Goal: Contribute content: Contribute content

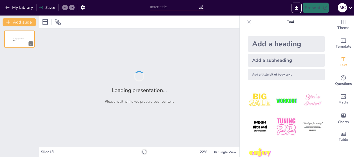
type input "New Sendsteps"
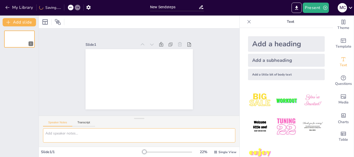
click at [89, 133] on textarea at bounding box center [139, 136] width 192 height 14
paste textarea "ADMINISTRACIÓN DE MEDICAMENTOS POR VIA ORAL Y SUBLINGUAL:  Administración de m…"
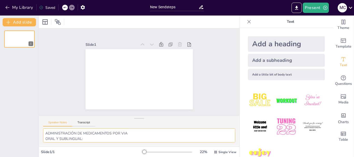
scroll to position [124, 0]
type textarea "ADMINISTRACIÓN DE MEDICAMENTOS POR VIA ORAL Y SUBLINGUAL:  Administración de m…"
click at [310, 122] on img at bounding box center [313, 127] width 24 height 24
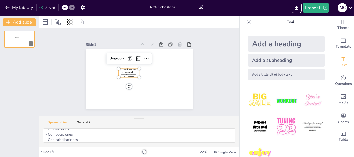
drag, startPoint x: 328, startPoint y: 45, endPoint x: 325, endPoint y: 65, distance: 20.5
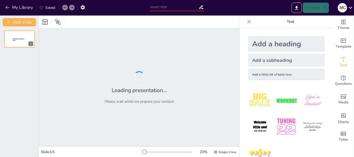
type input "Fundamentos de la Administración de Medicamentos: Vías Oral y Sublingual"
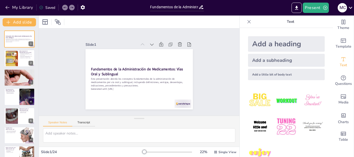
checkbox input "true"
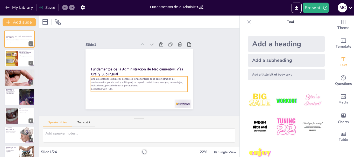
checkbox input "true"
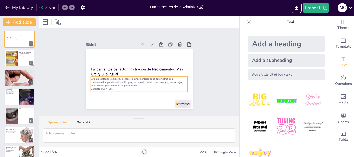
checkbox input "true"
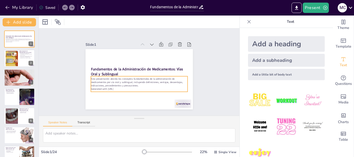
checkbox input "true"
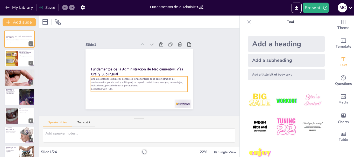
checkbox input "true"
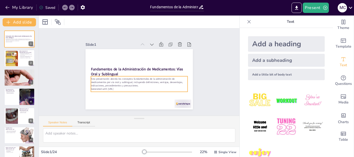
checkbox input "true"
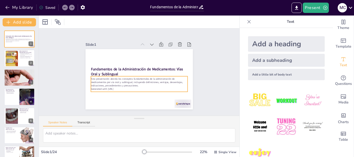
checkbox input "true"
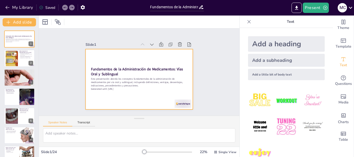
checkbox input "true"
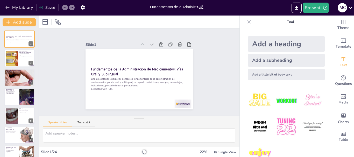
checkbox input "true"
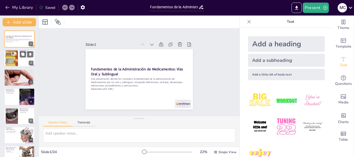
checkbox input "true"
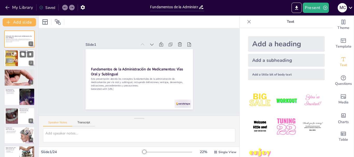
checkbox input "true"
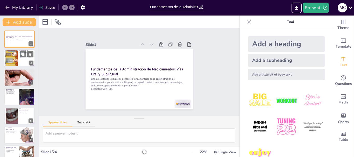
click at [18, 64] on div at bounding box center [11, 58] width 12 height 17
type textarea "La administración oral es común en la práctica médica, ya que permite a los pac…"
checkbox input "true"
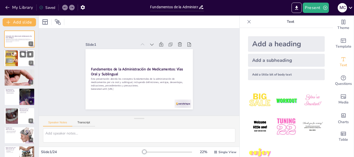
checkbox input "true"
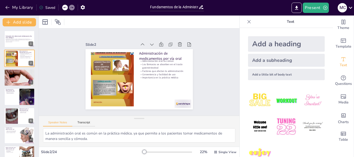
checkbox input "true"
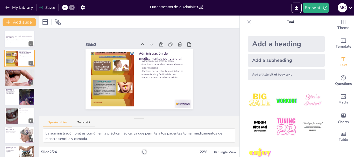
checkbox input "true"
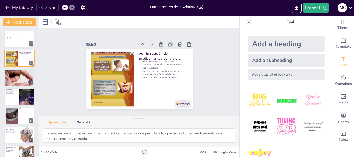
checkbox input "true"
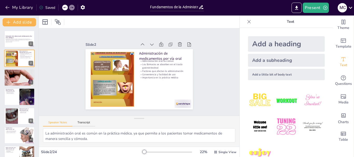
checkbox input "true"
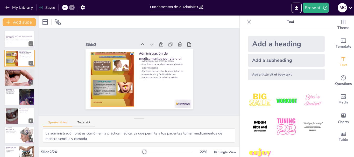
checkbox input "true"
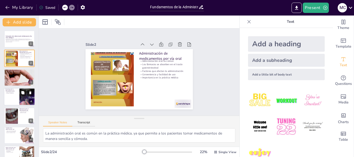
checkbox input "true"
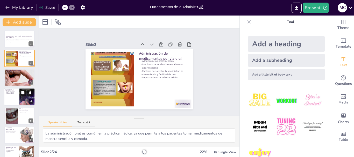
checkbox input "true"
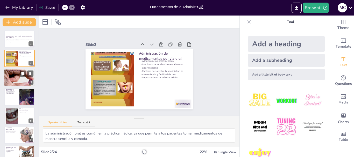
checkbox input "true"
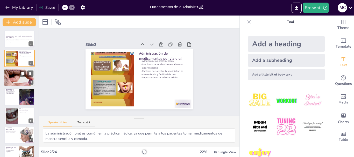
checkbox input "true"
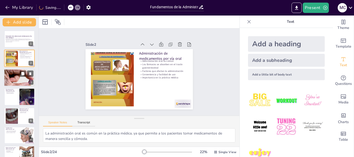
click at [20, 78] on div at bounding box center [19, 77] width 31 height 31
type textarea "La facilidad de uso es una de las principales ventajas de la administración ora…"
checkbox input "true"
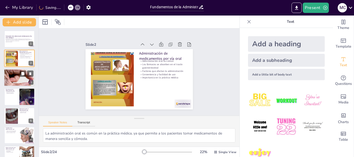
checkbox input "true"
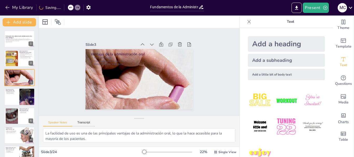
checkbox input "true"
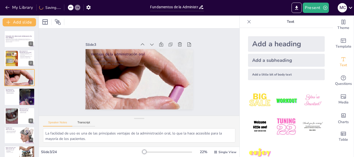
checkbox input "true"
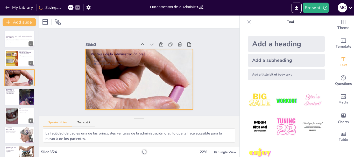
checkbox input "true"
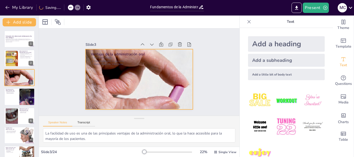
checkbox input "true"
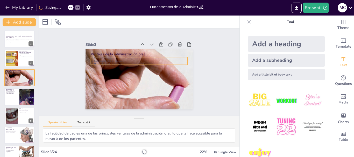
checkbox input "true"
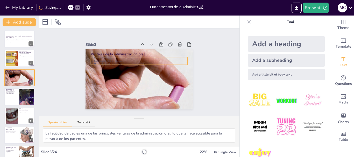
checkbox input "true"
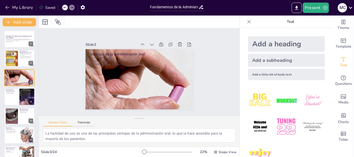
click at [286, 101] on img at bounding box center [286, 101] width 24 height 24
checkbox input "true"
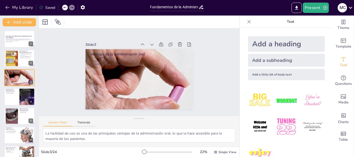
checkbox input "true"
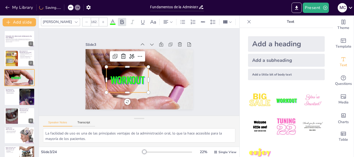
checkbox input "true"
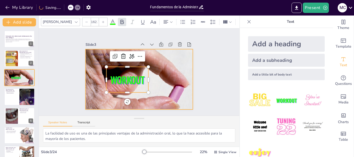
checkbox input "true"
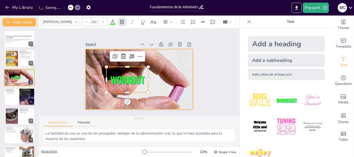
checkbox input "true"
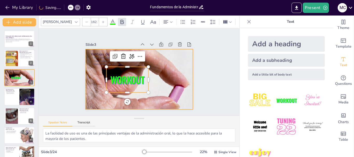
checkbox input "true"
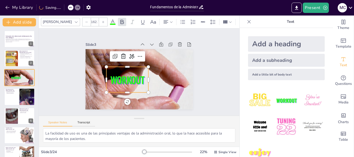
checkbox input "true"
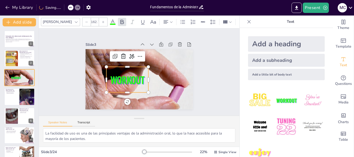
checkbox input "true"
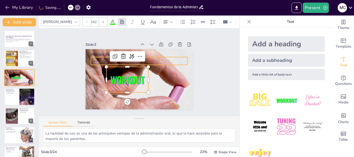
checkbox input "true"
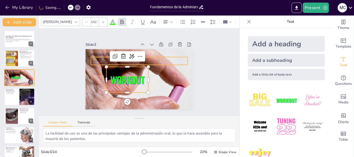
checkbox input "true"
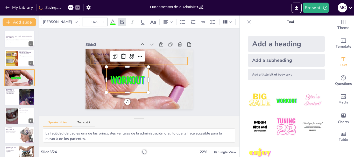
checkbox input "true"
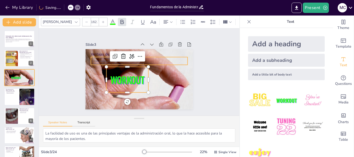
checkbox input "true"
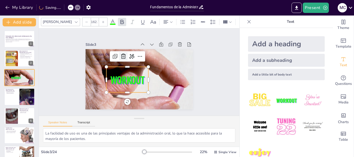
checkbox input "true"
click at [122, 55] on icon at bounding box center [125, 55] width 7 height 7
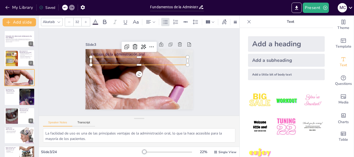
click at [115, 57] on p "Comodidad para el paciente" at bounding box center [140, 60] width 96 height 13
click at [123, 58] on p "Comodidad para el paciente" at bounding box center [140, 60] width 96 height 13
click at [123, 59] on p "Comodidad para el paciente" at bounding box center [139, 60] width 97 height 3
click at [127, 61] on p "Menor riesgo de infecciones" at bounding box center [140, 64] width 95 height 23
drag, startPoint x: 127, startPoint y: 61, endPoint x: 87, endPoint y: 56, distance: 40.8
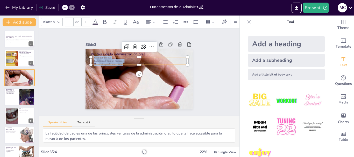
click at [87, 56] on div "Ventajas de la administración oral Facilidad de uso Comodidad para el paciente …" at bounding box center [138, 79] width 113 height 71
click at [105, 19] on icon at bounding box center [105, 22] width 6 height 6
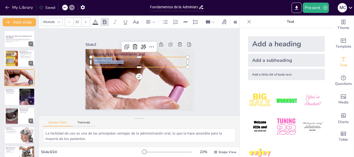
click at [96, 20] on icon at bounding box center [95, 22] width 6 height 6
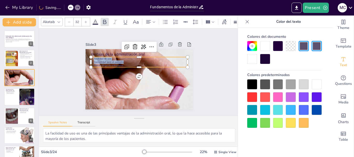
click at [252, 83] on div at bounding box center [252, 85] width 10 height 10
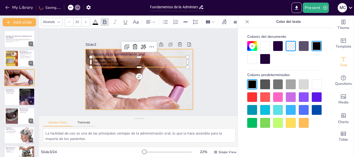
click at [175, 88] on div at bounding box center [137, 79] width 127 height 127
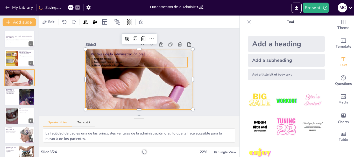
click at [118, 61] on span "Comodidad para el paciente" at bounding box center [112, 55] width 30 height 9
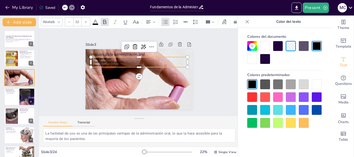
click at [278, 97] on div at bounding box center [278, 98] width 10 height 10
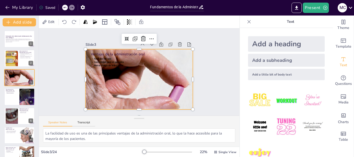
click at [185, 80] on div at bounding box center [139, 79] width 118 height 117
click at [123, 63] on p "Menor riesgo de infecciones" at bounding box center [140, 65] width 96 height 13
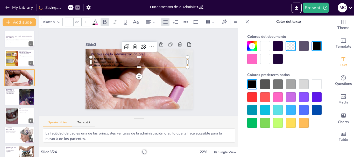
click at [123, 63] on p "Menor riesgo de infecciones" at bounding box center [140, 65] width 96 height 13
drag, startPoint x: 123, startPoint y: 63, endPoint x: 89, endPoint y: 57, distance: 34.5
click at [89, 57] on div "Ventajas de la administración oral Facilidad de uso Comodidad para el paciente …" at bounding box center [138, 79] width 113 height 71
click at [314, 96] on div at bounding box center [317, 98] width 10 height 10
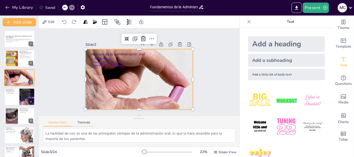
click at [178, 75] on div at bounding box center [137, 79] width 127 height 127
click at [246, 21] on icon at bounding box center [248, 21] width 5 height 5
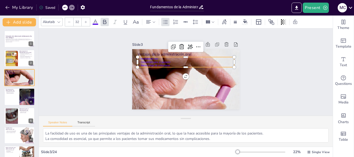
click at [210, 61] on p "Comodidad para el paciente" at bounding box center [187, 61] width 96 height 13
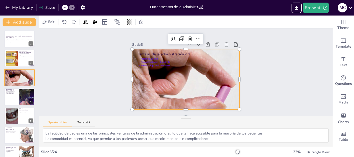
click at [192, 75] on div at bounding box center [185, 79] width 118 height 117
click at [31, 89] on div at bounding box center [27, 97] width 31 height 18
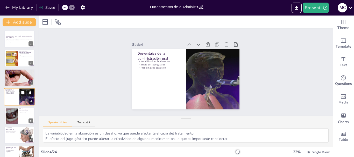
scroll to position [5, 0]
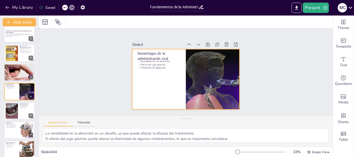
click at [174, 91] on div at bounding box center [185, 79] width 113 height 71
click at [47, 23] on div at bounding box center [45, 22] width 6 height 6
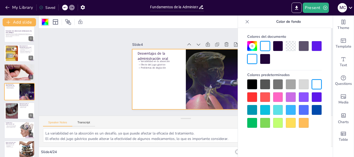
click at [279, 95] on div at bounding box center [278, 98] width 10 height 10
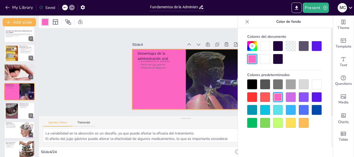
click at [295, 98] on div at bounding box center [291, 98] width 10 height 10
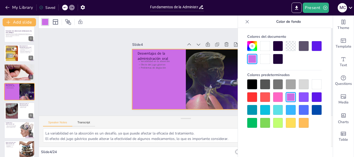
click at [248, 82] on div at bounding box center [252, 85] width 10 height 10
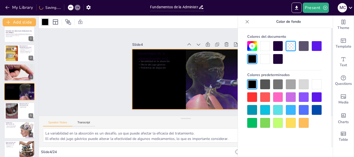
click at [316, 84] on div at bounding box center [317, 85] width 10 height 10
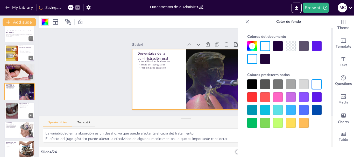
click at [290, 117] on div at bounding box center [284, 104] width 74 height 48
click at [290, 122] on div at bounding box center [291, 123] width 10 height 10
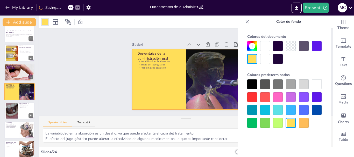
click at [319, 84] on div at bounding box center [317, 85] width 10 height 10
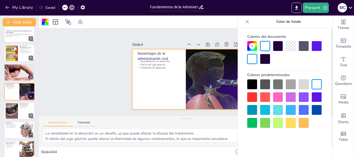
click at [249, 18] on div at bounding box center [247, 22] width 8 height 8
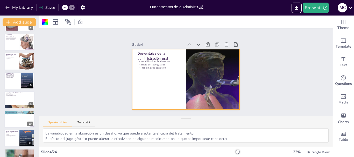
scroll to position [99, 0]
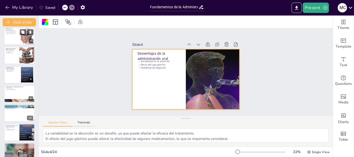
click at [15, 37] on div at bounding box center [19, 36] width 31 height 18
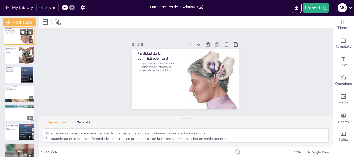
scroll to position [44, 0]
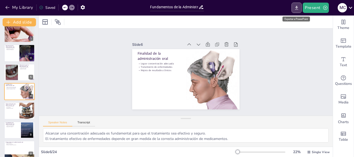
click at [296, 8] on icon "Export to PowerPoint" at bounding box center [296, 7] width 5 height 5
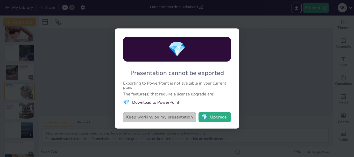
click at [172, 116] on button "Keep working on my presentation" at bounding box center [159, 117] width 73 height 10
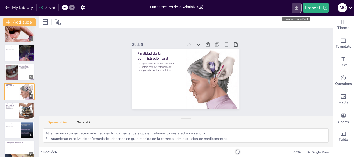
click at [295, 8] on icon "Export to PowerPoint" at bounding box center [296, 7] width 5 height 5
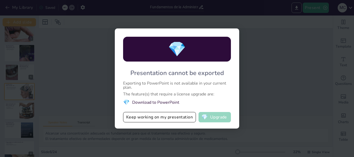
click at [208, 116] on span "💎" at bounding box center [204, 117] width 6 height 5
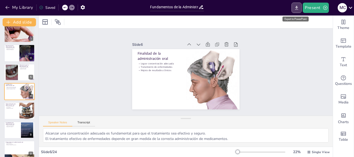
click at [298, 9] on icon "Export to PowerPoint" at bounding box center [296, 7] width 5 height 5
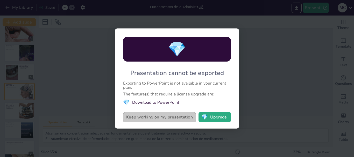
click at [155, 118] on button "Keep working on my presentation" at bounding box center [159, 117] width 73 height 10
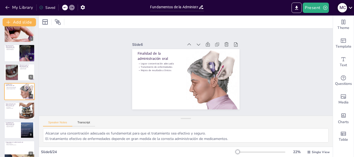
click at [349, 11] on icon at bounding box center [350, 7] width 7 height 7
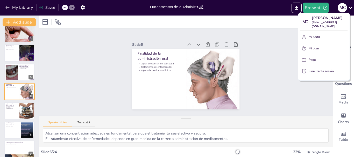
click at [310, 5] on div at bounding box center [177, 78] width 354 height 157
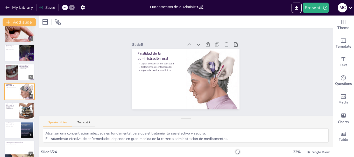
click at [310, 5] on button "Present" at bounding box center [316, 8] width 26 height 10
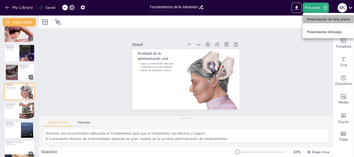
click at [314, 19] on font "Presentación de vista previa" at bounding box center [328, 19] width 43 height 4
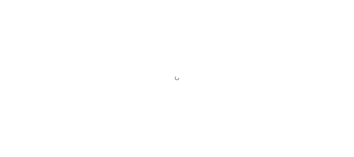
click at [257, 34] on div at bounding box center [177, 78] width 354 height 157
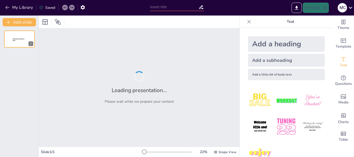
type input "Fundamentos de la Administración de Medicamentos: Vías Oral y Sublingual"
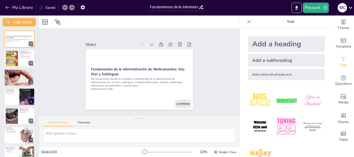
checkbox input "true"
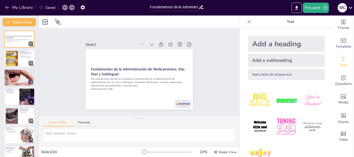
click at [246, 22] on icon at bounding box center [248, 21] width 5 height 5
checkbox input "true"
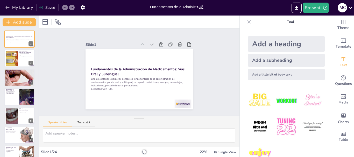
checkbox input "true"
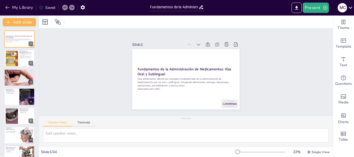
checkbox input "true"
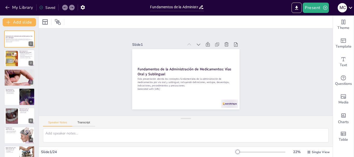
checkbox input "true"
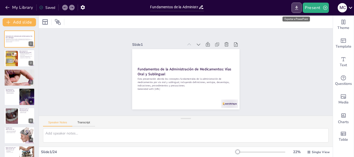
click at [296, 7] on icon "Export to PowerPoint" at bounding box center [296, 8] width 3 height 4
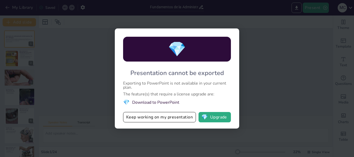
click at [273, 62] on div "💎 Presentation cannot be exported Exporting to PowerPoint is not available in y…" at bounding box center [177, 78] width 354 height 157
click at [169, 118] on button "Keep working on my presentation" at bounding box center [159, 117] width 73 height 10
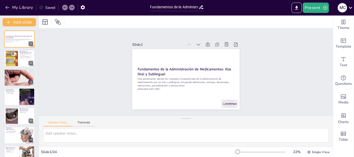
checkbox input "true"
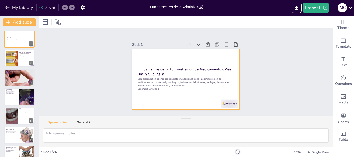
checkbox input "true"
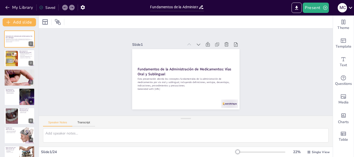
checkbox input "true"
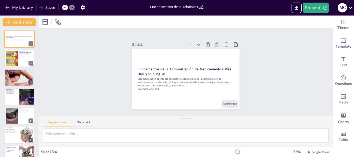
checkbox input "true"
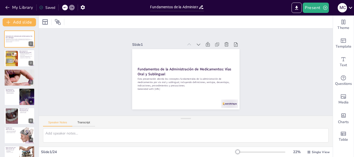
checkbox input "true"
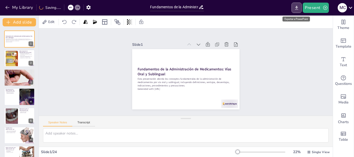
click at [296, 5] on icon "Export to PowerPoint" at bounding box center [296, 7] width 5 height 5
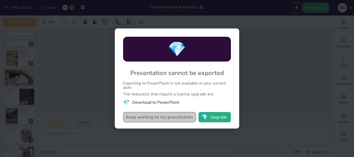
click at [165, 118] on button "Keep working on my presentation" at bounding box center [159, 117] width 73 height 10
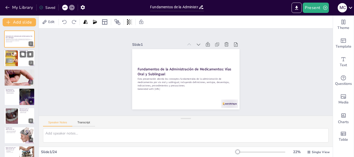
checkbox input "true"
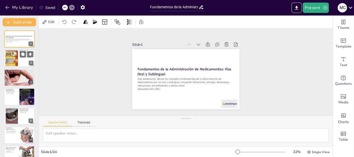
checkbox input "true"
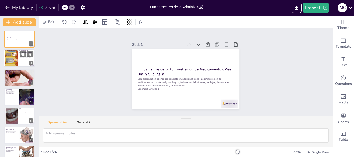
checkbox input "true"
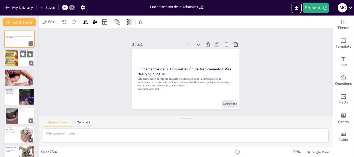
click at [10, 50] on div at bounding box center [11, 58] width 12 height 17
type textarea "La administración oral es común en la práctica médica, ya que permite a los pac…"
checkbox input "true"
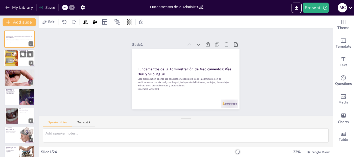
checkbox input "true"
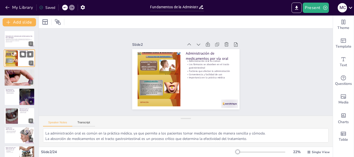
checkbox input "true"
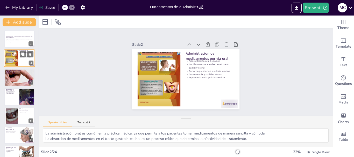
checkbox input "true"
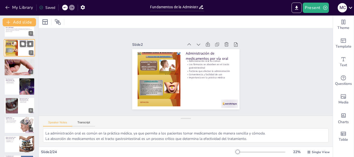
checkbox input "true"
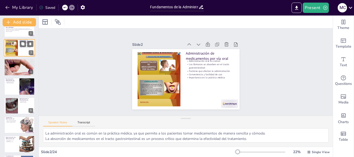
checkbox input "true"
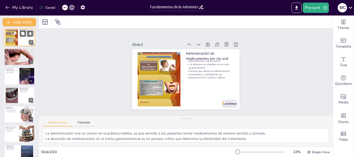
checkbox input "true"
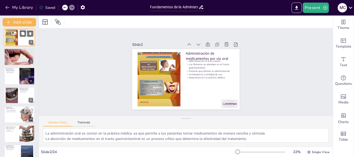
checkbox input "true"
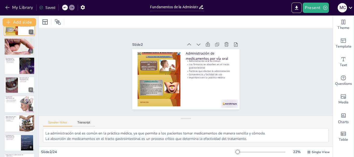
checkbox input "true"
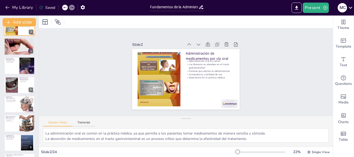
checkbox input "true"
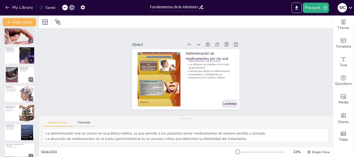
checkbox input "true"
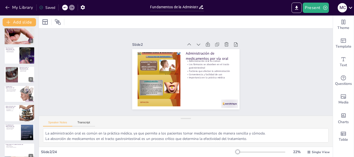
checkbox input "true"
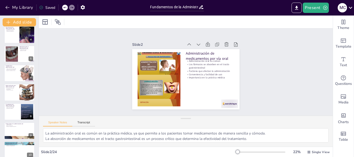
checkbox input "true"
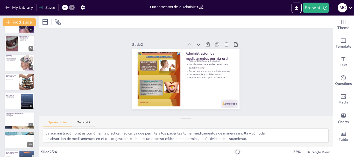
checkbox input "true"
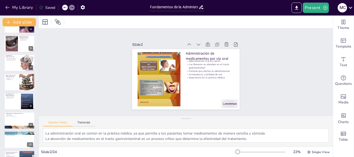
checkbox input "true"
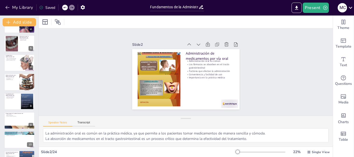
checkbox input "true"
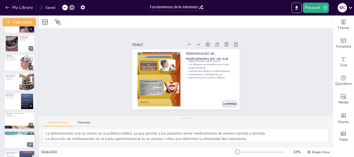
checkbox input "true"
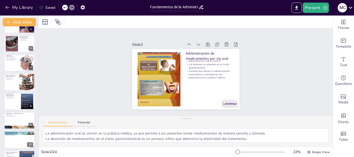
scroll to position [166, 0]
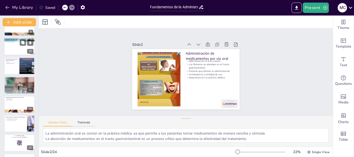
checkbox input "true"
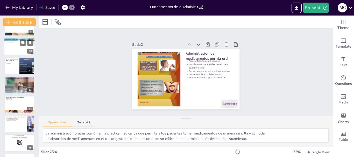
checkbox input "true"
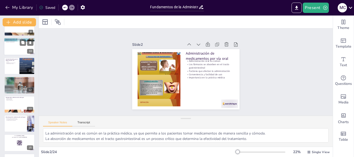
click at [14, 48] on div at bounding box center [19, 47] width 31 height 18
type textarea "Las náuseas y los vómitos son complicaciones comunes que pueden surgir después …"
checkbox input "true"
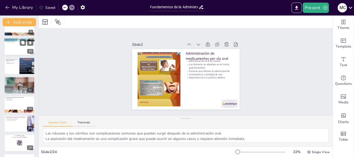
checkbox input "true"
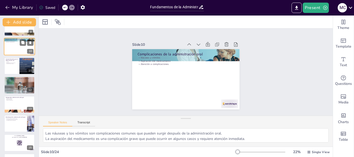
scroll to position [121, 0]
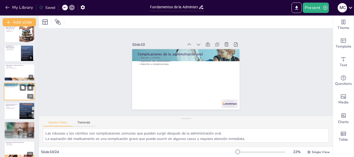
checkbox input "true"
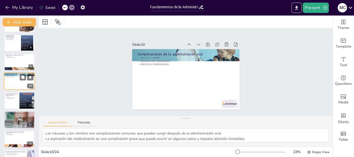
checkbox input "true"
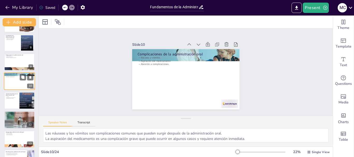
checkbox input "true"
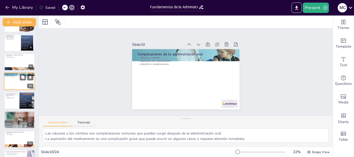
scroll to position [141, 0]
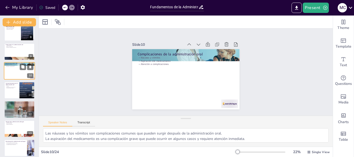
checkbox input "true"
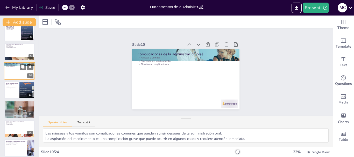
click at [14, 48] on div at bounding box center [19, 51] width 31 height 17
type textarea "Verificar alergias es fundamental para evitar reacciones adversas al medicament…"
checkbox input "true"
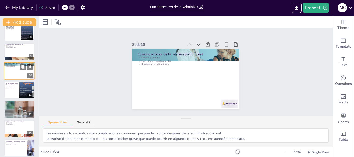
checkbox input "true"
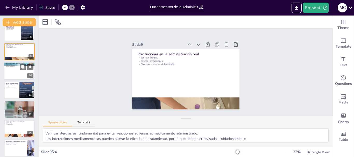
scroll to position [102, 0]
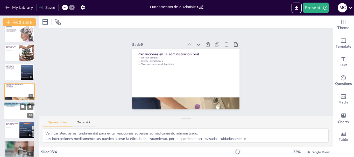
checkbox input "true"
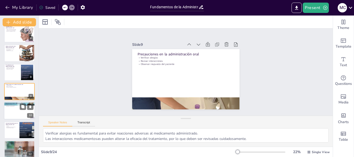
checkbox input "true"
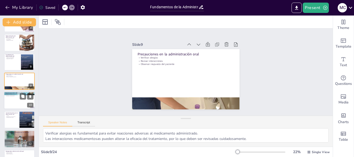
checkbox input "true"
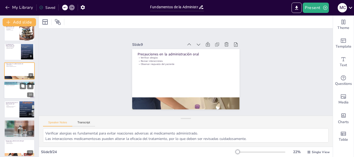
checkbox input "true"
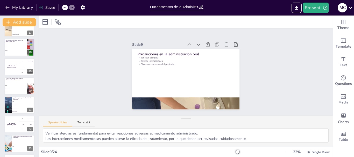
scroll to position [338, 0]
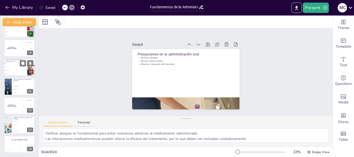
click at [18, 66] on li "alergias" at bounding box center [15, 67] width 23 height 3
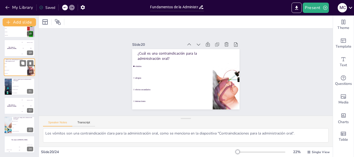
scroll to position [314, 0]
